Goal: Navigation & Orientation: Find specific page/section

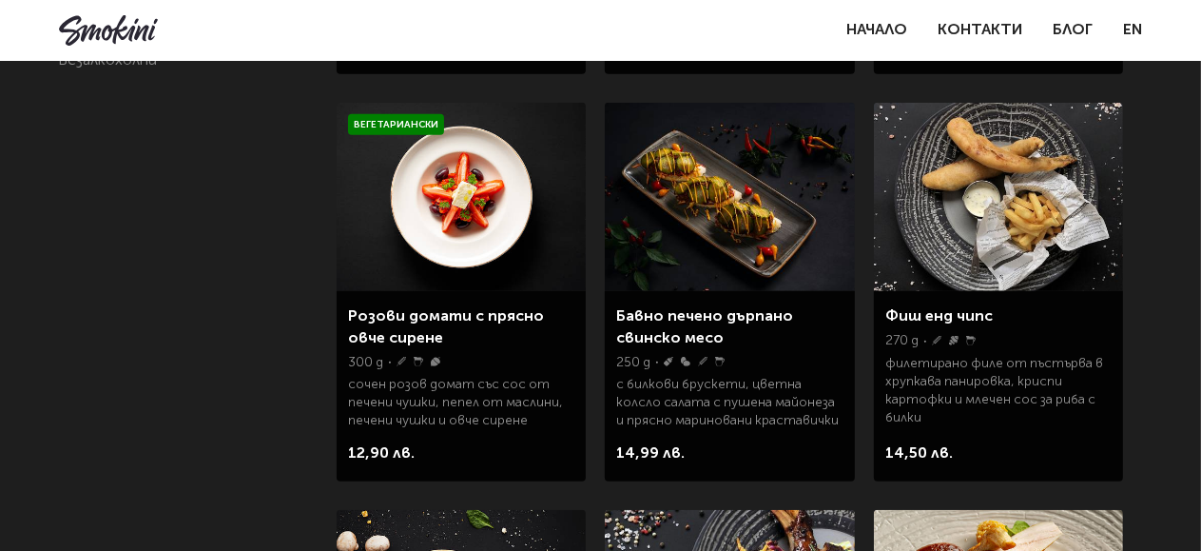
scroll to position [285, 0]
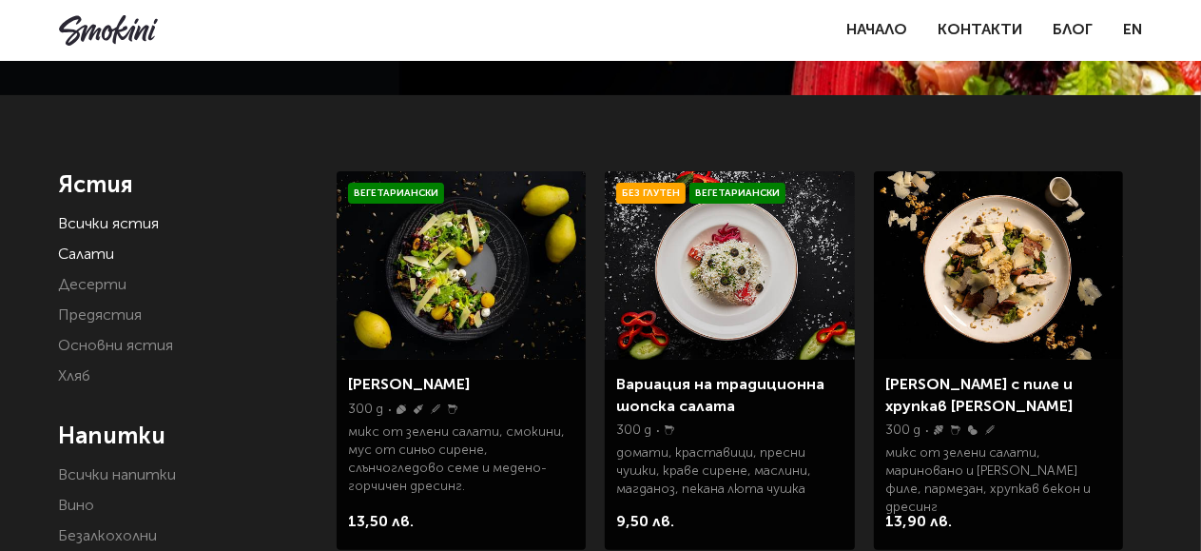
click at [106, 254] on link "Салати" at bounding box center [87, 254] width 56 height 15
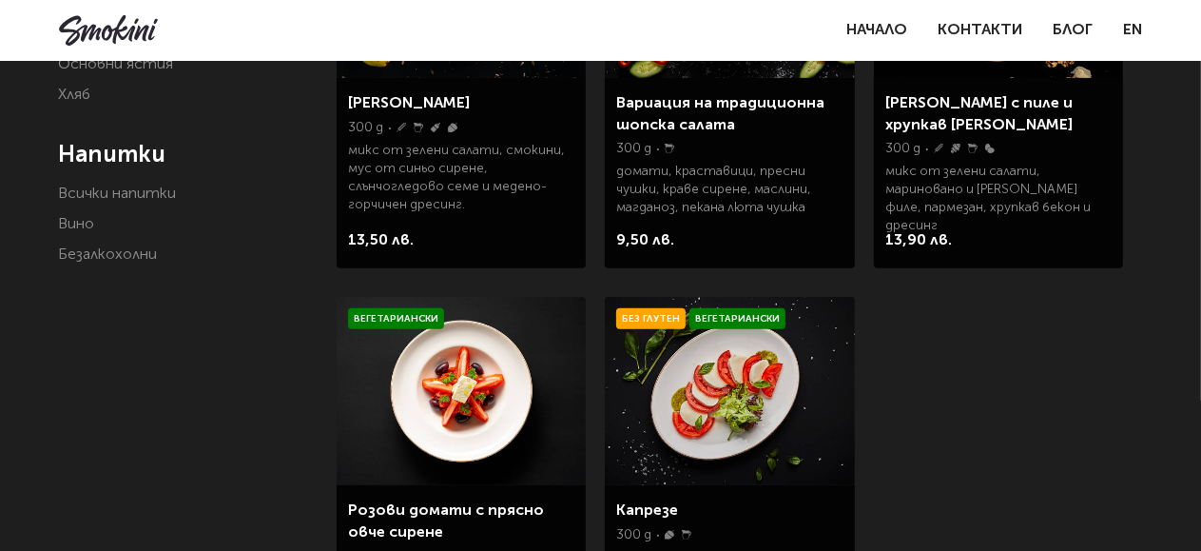
scroll to position [285, 0]
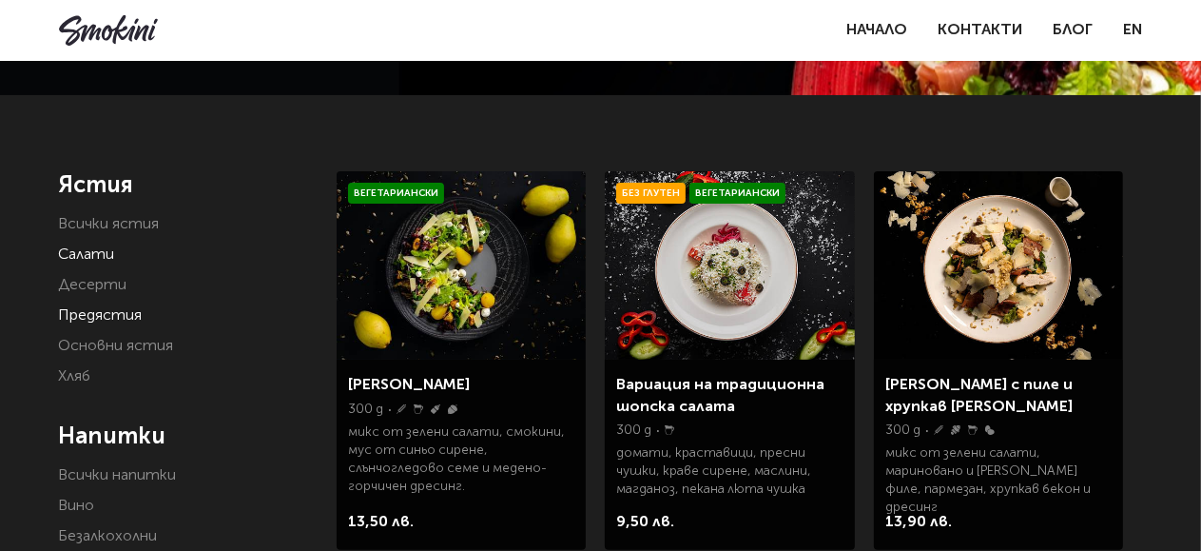
click at [89, 312] on link "Предястия" at bounding box center [101, 315] width 84 height 15
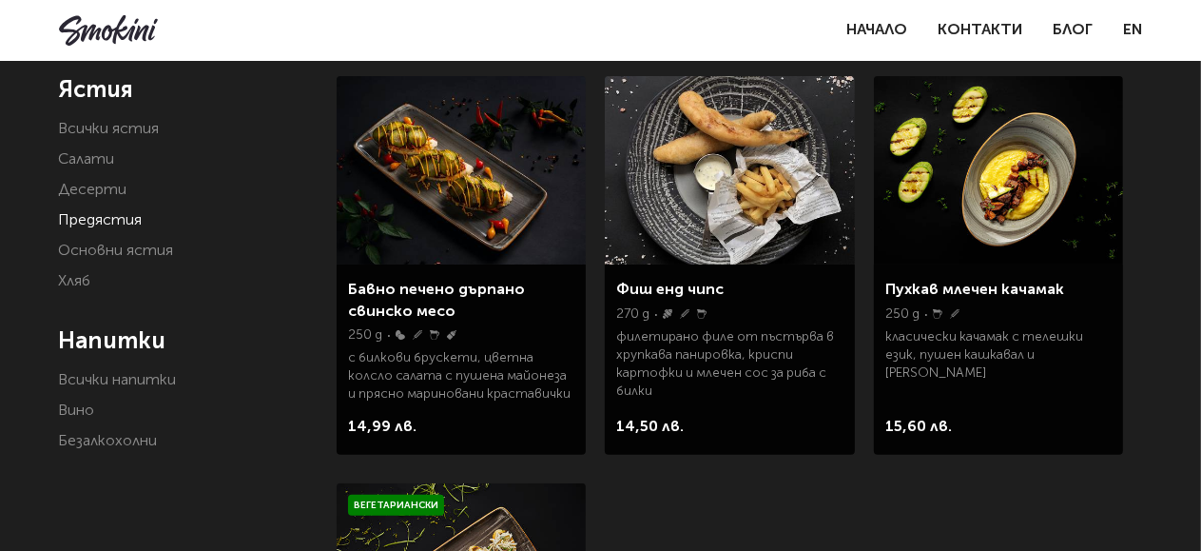
scroll to position [380, 0]
click at [122, 250] on link "Основни ястия" at bounding box center [116, 250] width 115 height 15
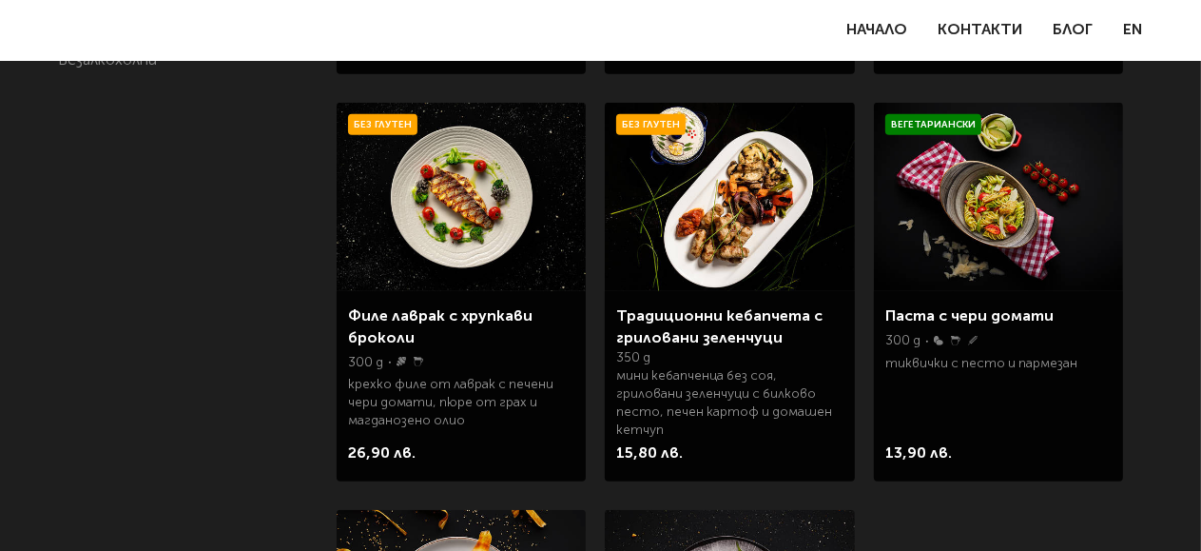
scroll to position [380, 0]
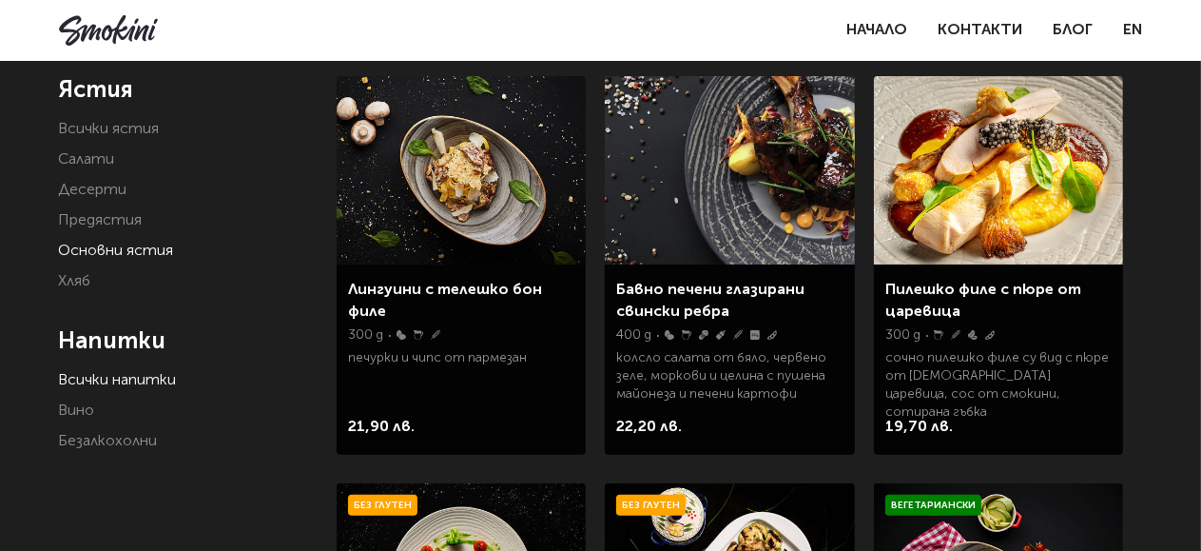
click at [92, 383] on link "Всички напитки" at bounding box center [118, 380] width 118 height 15
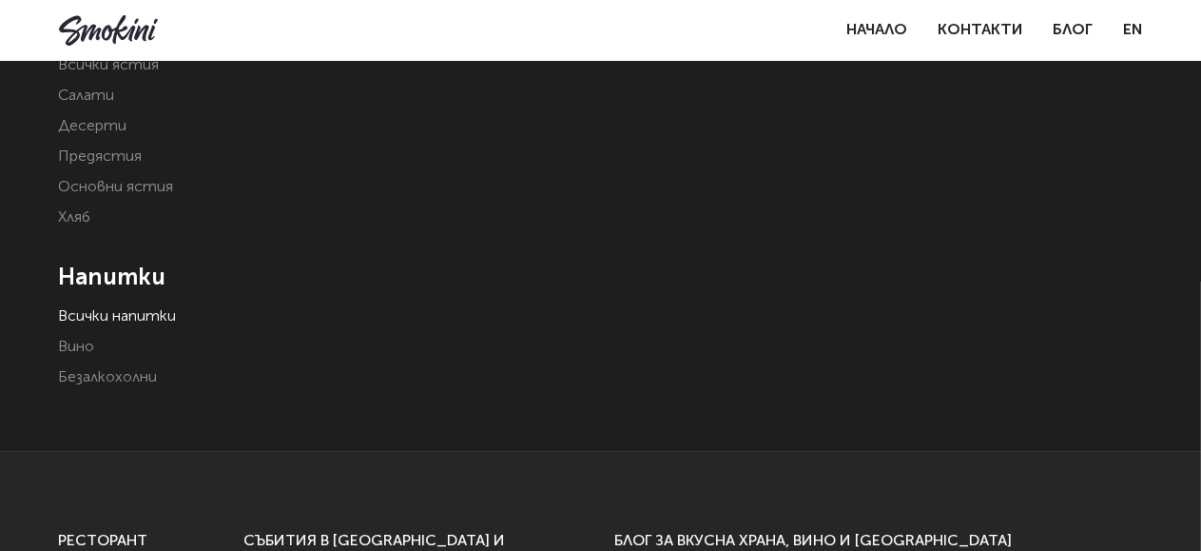
scroll to position [437, 0]
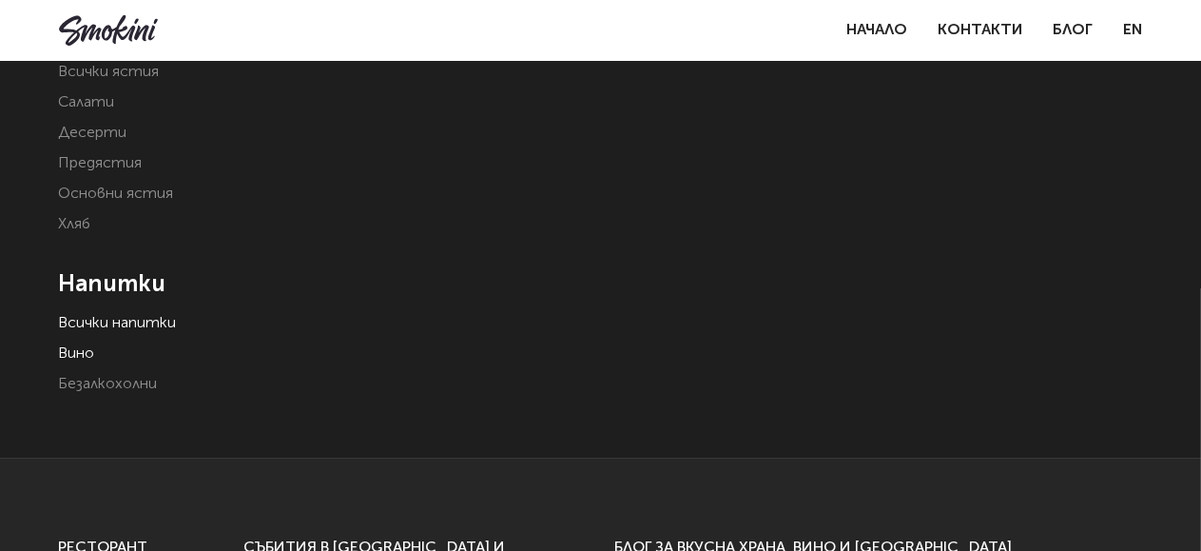
click at [81, 356] on link "Вино" at bounding box center [77, 353] width 36 height 15
